Goal: Task Accomplishment & Management: Use online tool/utility

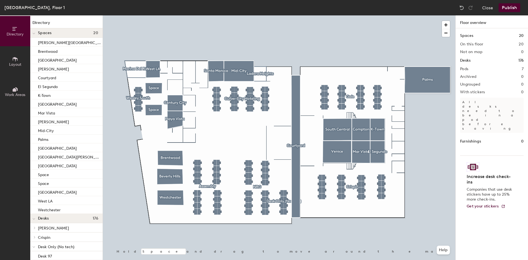
click at [504, 7] on button "Publish" at bounding box center [510, 7] width 22 height 9
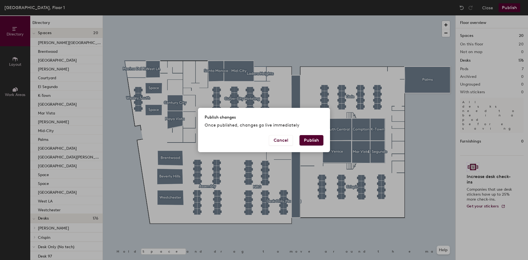
click at [312, 140] on button "Publish" at bounding box center [312, 140] width 24 height 10
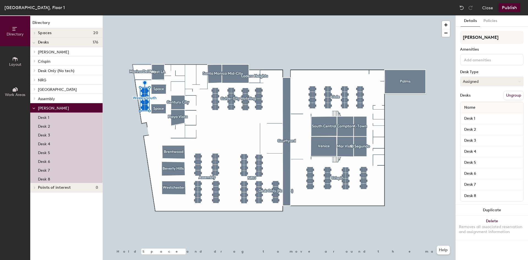
click at [494, 84] on button "Assigned" at bounding box center [492, 82] width 64 height 10
click at [486, 82] on button "Assigned" at bounding box center [492, 82] width 64 height 10
